Goal: Register for event/course

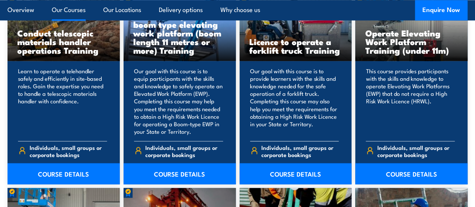
scroll to position [652, 0]
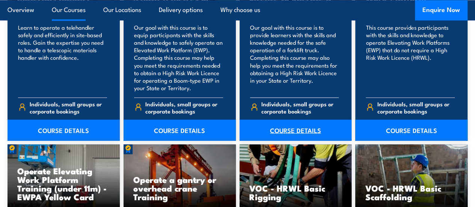
click at [293, 141] on link "COURSE DETAILS" at bounding box center [296, 129] width 112 height 21
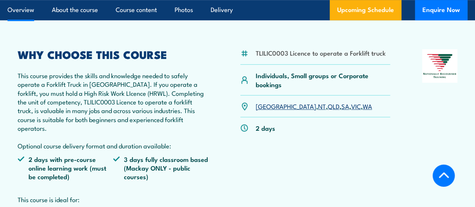
scroll to position [225, 0]
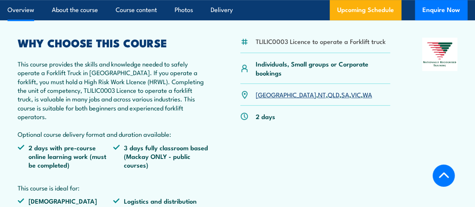
click at [328, 99] on link "QLD" at bounding box center [334, 94] width 12 height 9
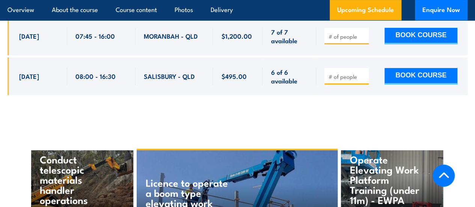
scroll to position [1426, 0]
